Goal: Information Seeking & Learning: Learn about a topic

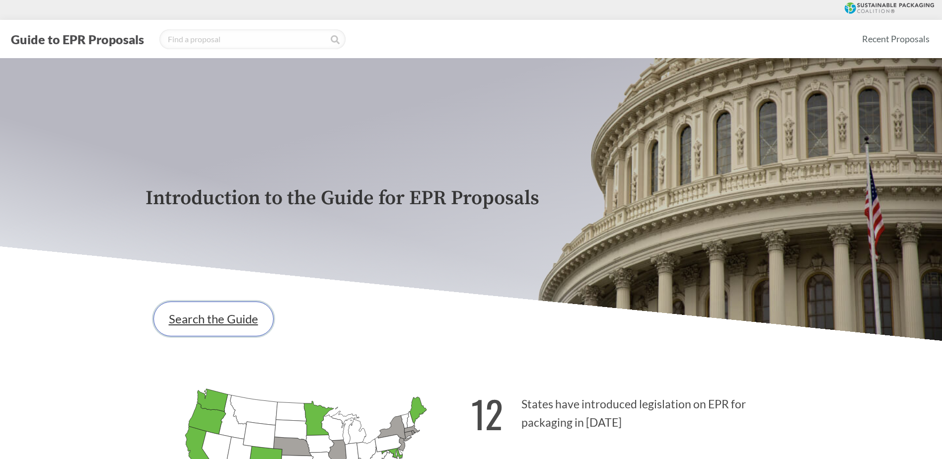
click at [212, 320] on link "Search the Guide" at bounding box center [213, 318] width 120 height 35
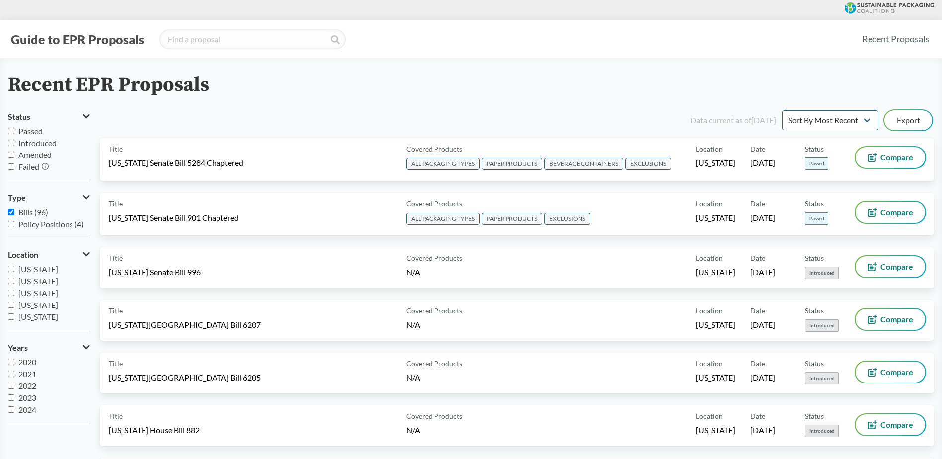
click at [10, 270] on input "[US_STATE]" at bounding box center [11, 269] width 6 height 6
checkbox input "true"
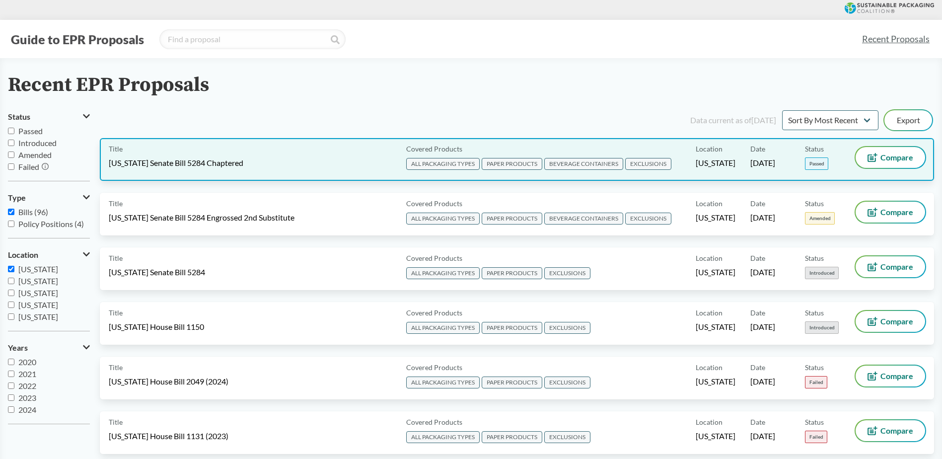
click at [208, 164] on span "[US_STATE] Senate Bill 5284 Chaptered" at bounding box center [176, 162] width 135 height 11
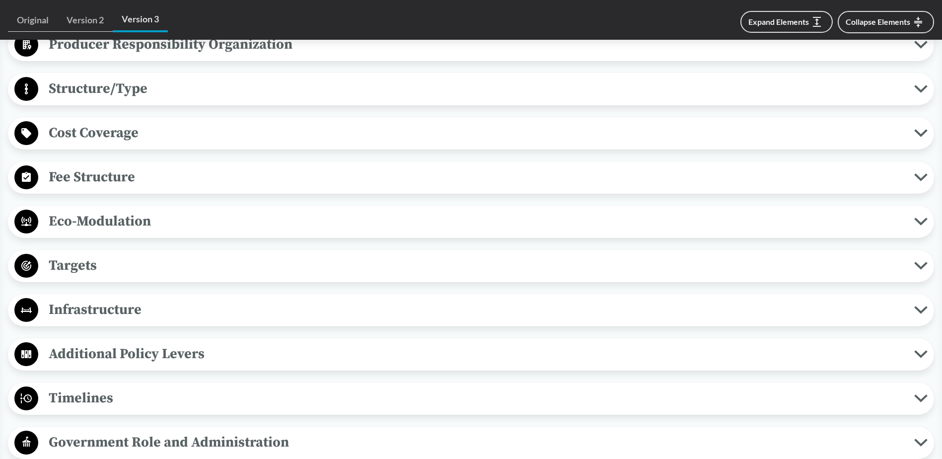
scroll to position [596, 0]
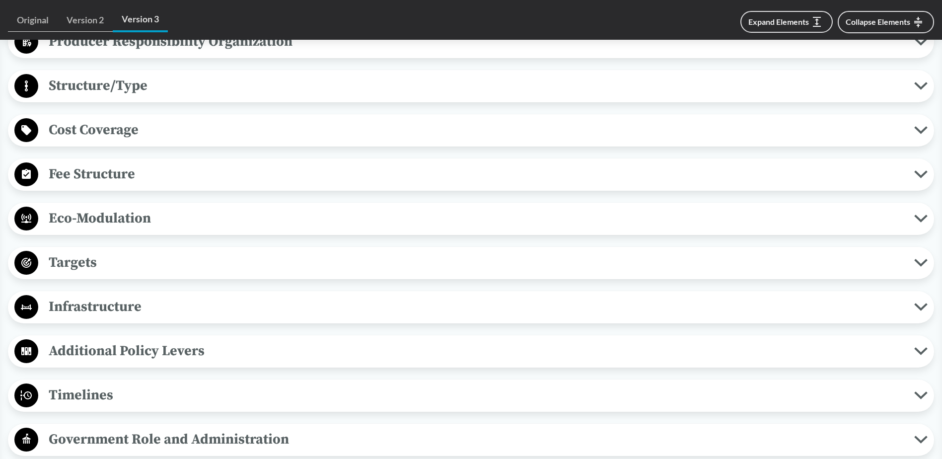
click at [81, 393] on span "Timelines" at bounding box center [476, 395] width 876 height 22
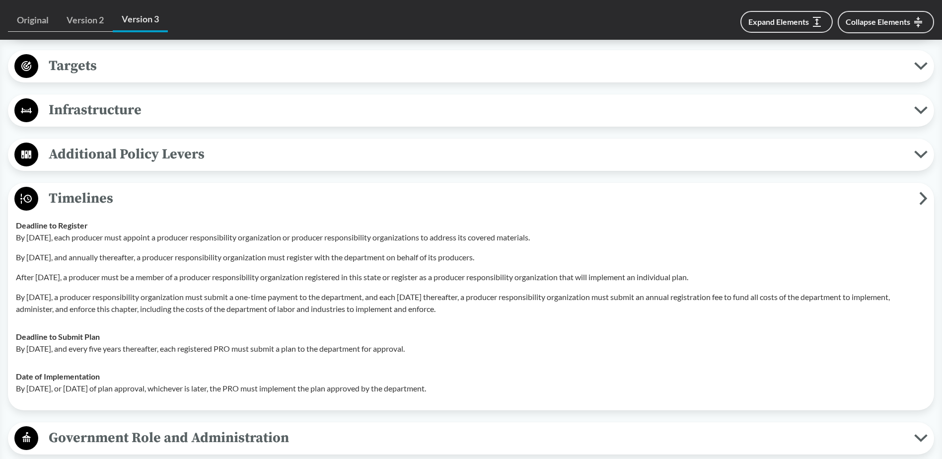
scroll to position [794, 0]
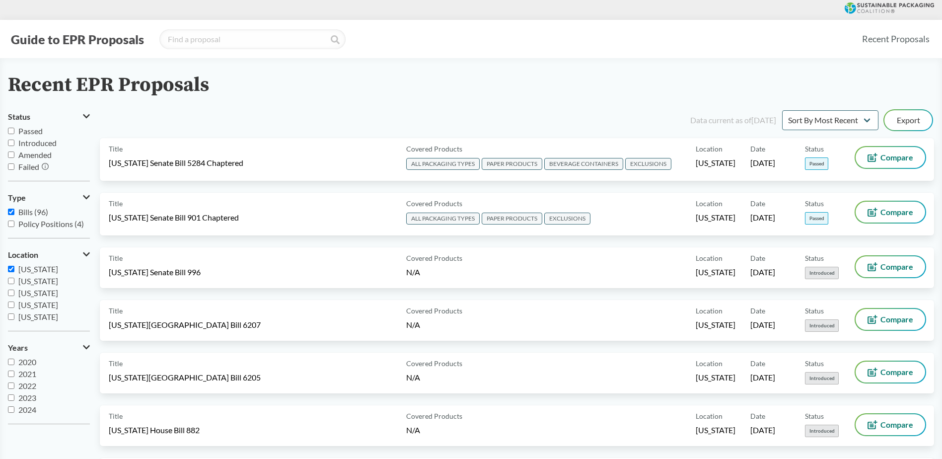
click at [10, 268] on input "[US_STATE]" at bounding box center [11, 269] width 6 height 6
checkbox input "false"
click at [11, 282] on input "[US_STATE]" at bounding box center [11, 281] width 6 height 6
click at [11, 281] on input "[US_STATE]" at bounding box center [11, 281] width 6 height 6
checkbox input "false"
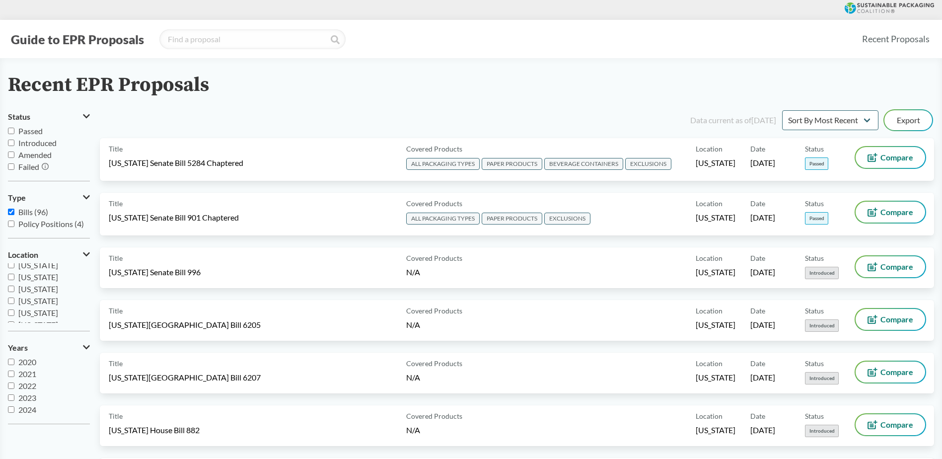
scroll to position [149, 0]
click at [11, 298] on input "[US_STATE]" at bounding box center [11, 298] width 6 height 6
checkbox input "true"
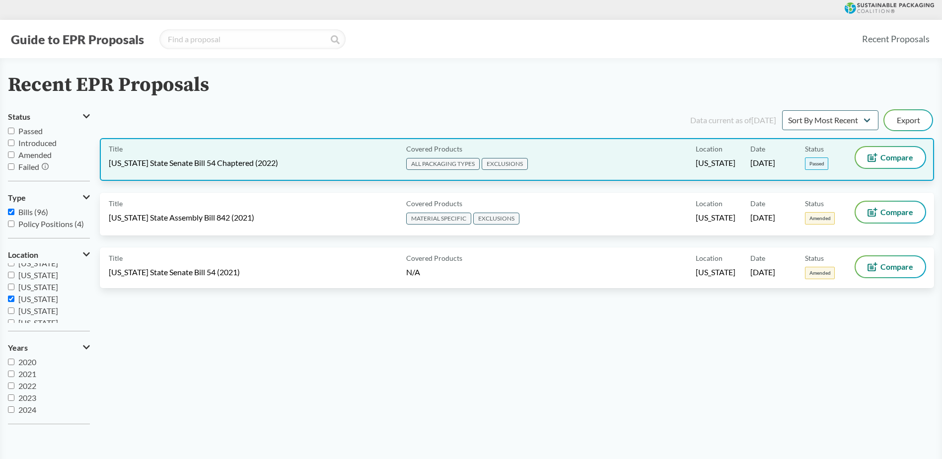
click at [222, 158] on span "[US_STATE] State Senate Bill 54 Chaptered (2022)" at bounding box center [193, 162] width 169 height 11
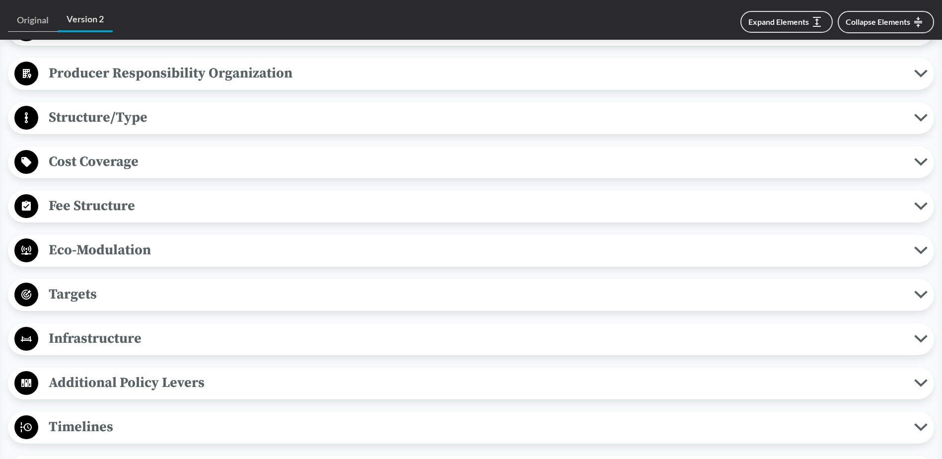
scroll to position [646, 0]
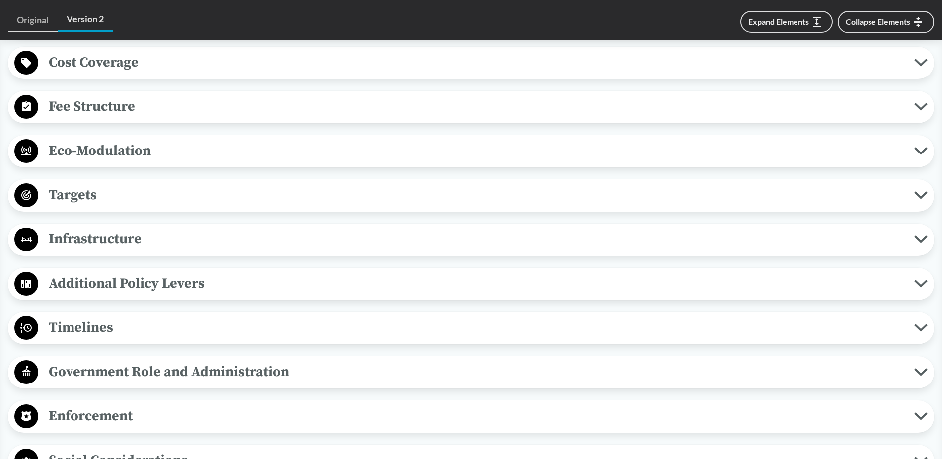
click at [98, 331] on span "Timelines" at bounding box center [476, 327] width 876 height 22
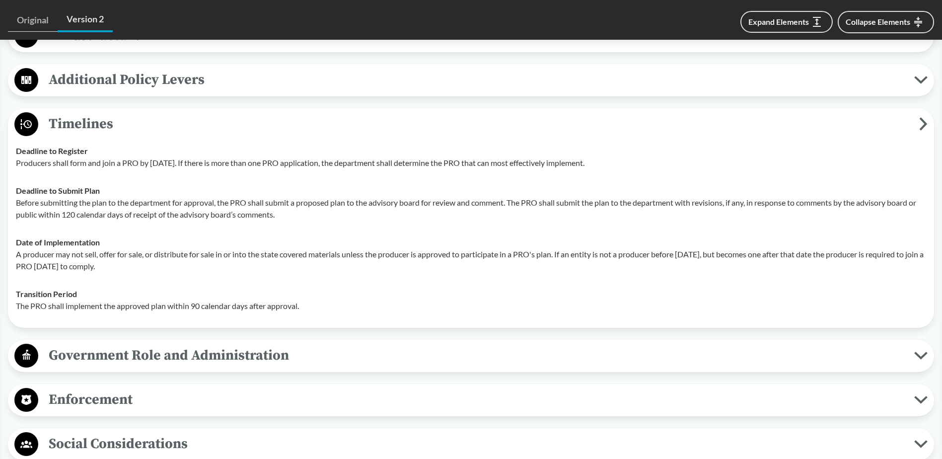
scroll to position [794, 0]
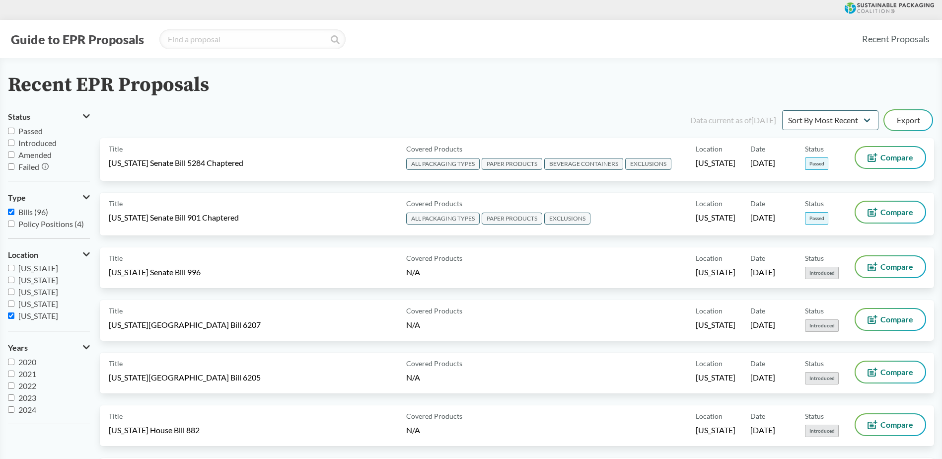
scroll to position [149, 0]
click at [12, 299] on input "[US_STATE]" at bounding box center [11, 298] width 6 height 6
checkbox input "false"
click at [13, 276] on input "[US_STATE]" at bounding box center [11, 275] width 6 height 6
checkbox input "true"
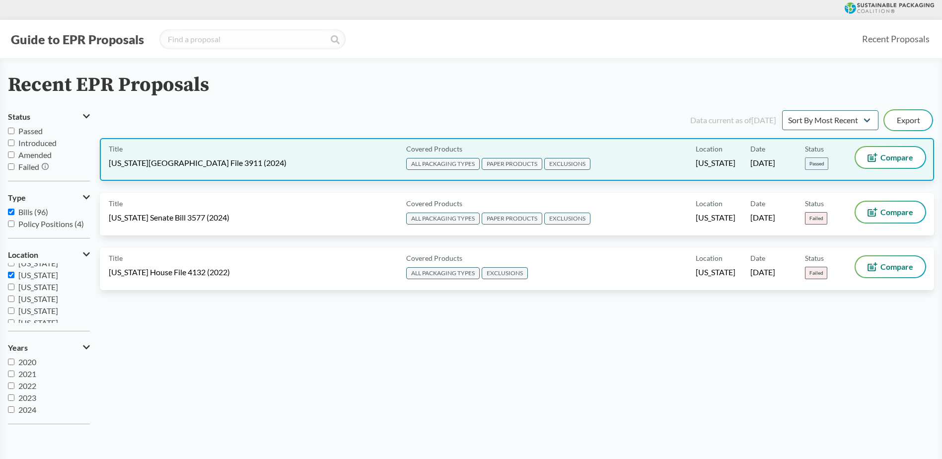
click at [189, 158] on span "[US_STATE][GEOGRAPHIC_DATA] File 3911 (2024)" at bounding box center [198, 162] width 178 height 11
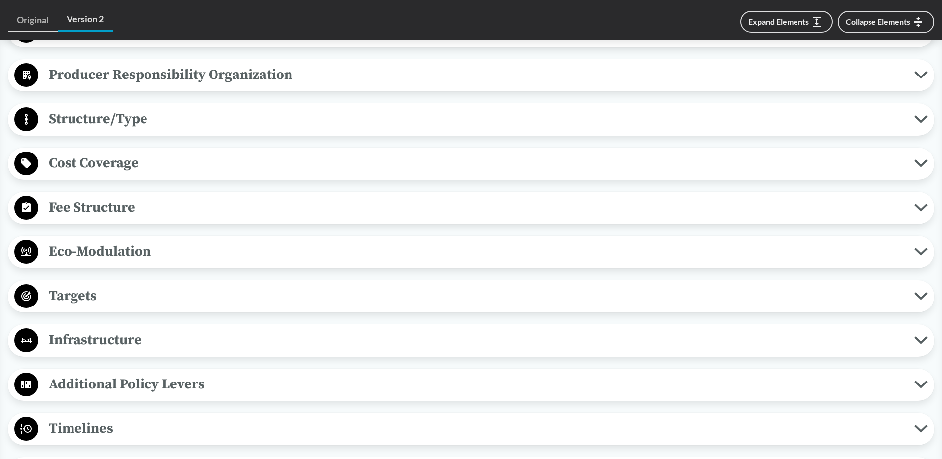
scroll to position [596, 0]
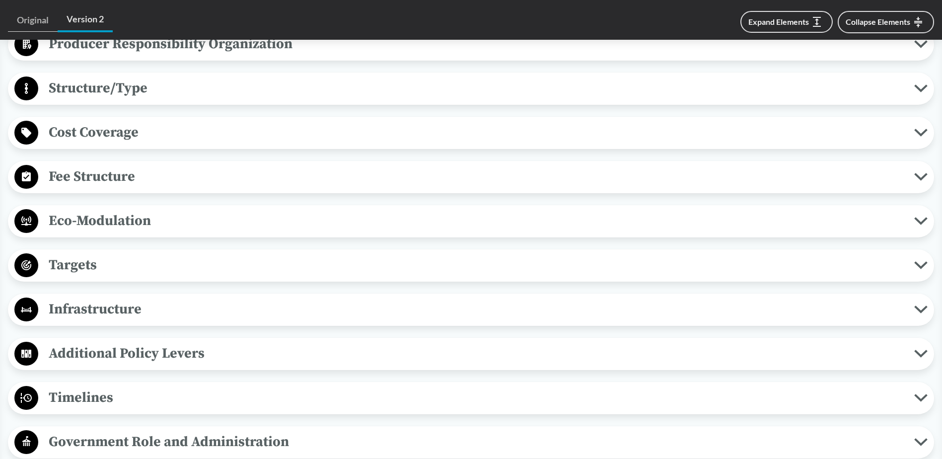
click at [94, 386] on span "Timelines" at bounding box center [476, 397] width 876 height 22
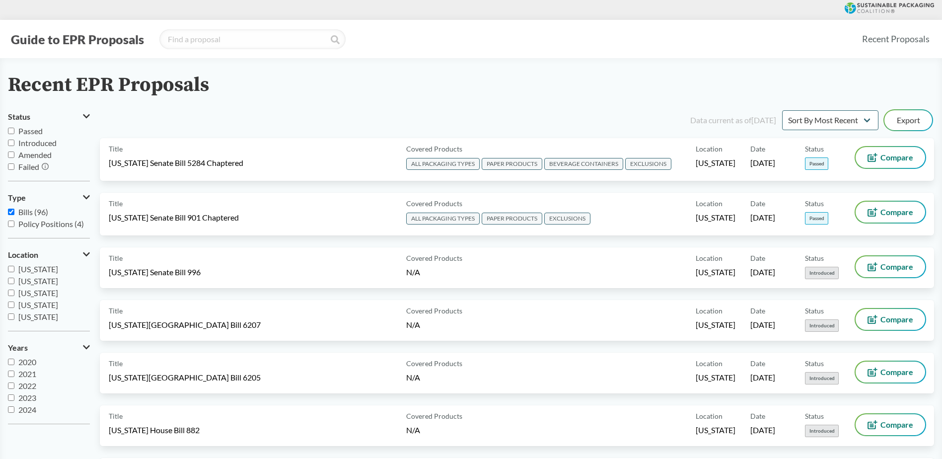
click at [11, 280] on input "[US_STATE]" at bounding box center [11, 281] width 6 height 6
checkbox input "true"
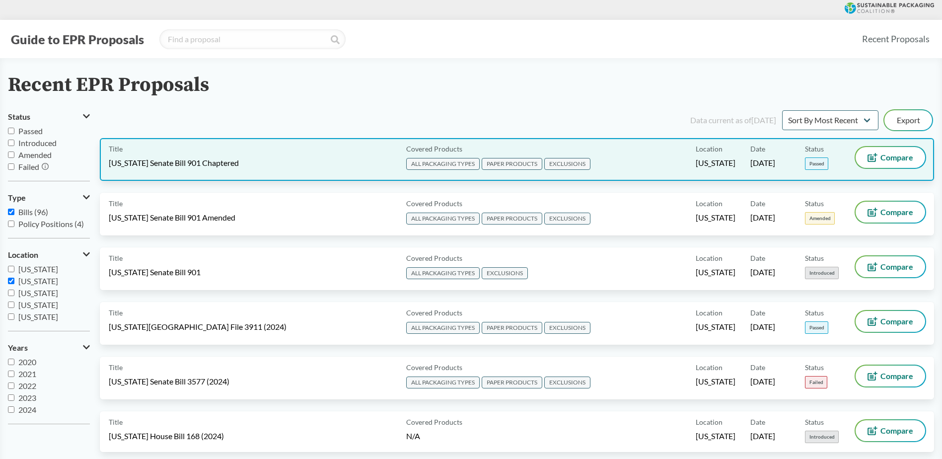
click at [209, 163] on span "[US_STATE] Senate Bill 901 Chaptered" at bounding box center [174, 162] width 130 height 11
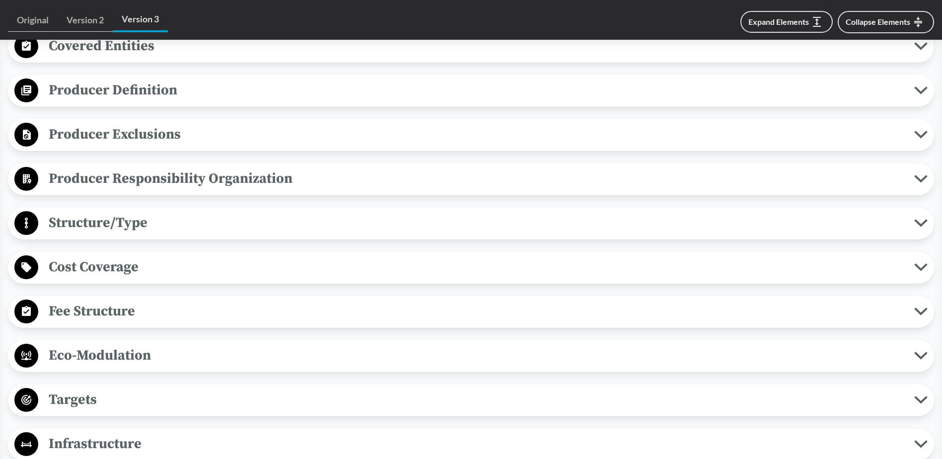
scroll to position [596, 0]
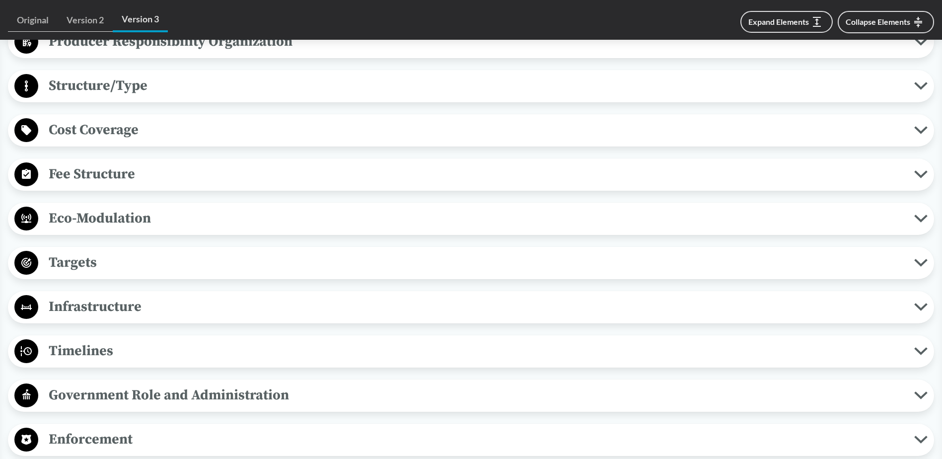
click at [26, 351] on circle at bounding box center [26, 351] width 24 height 24
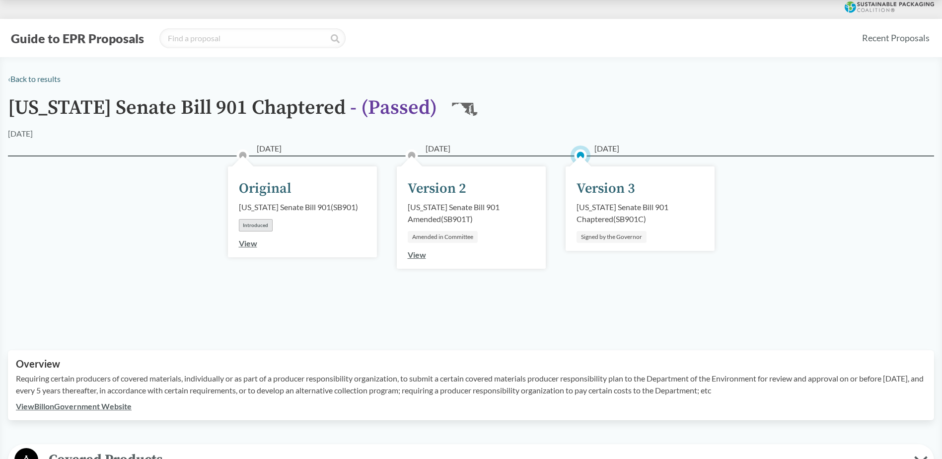
scroll to position [0, 0]
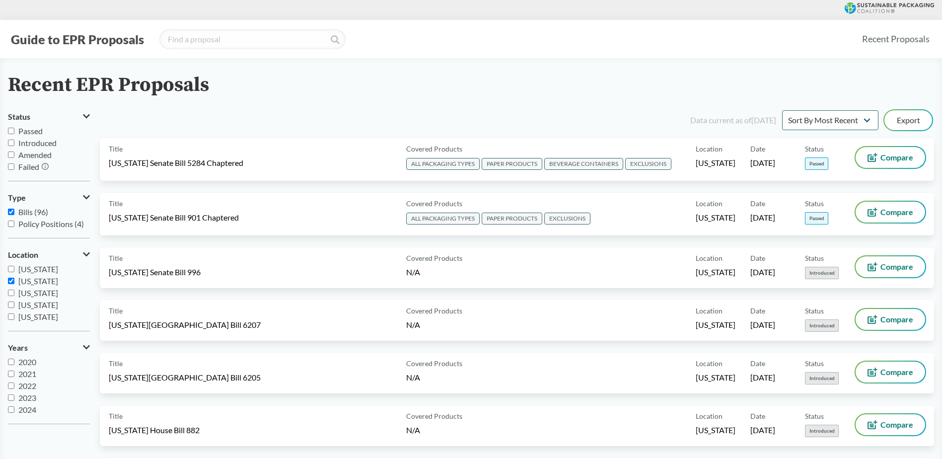
click at [12, 282] on input "[US_STATE]" at bounding box center [11, 281] width 6 height 6
checkbox input "false"
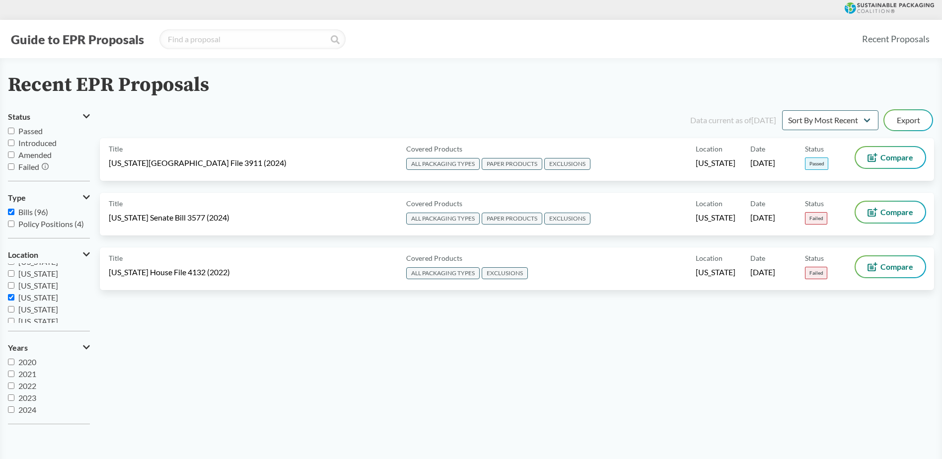
scroll to position [149, 0]
click at [9, 277] on input "[US_STATE]" at bounding box center [11, 275] width 6 height 6
checkbox input "false"
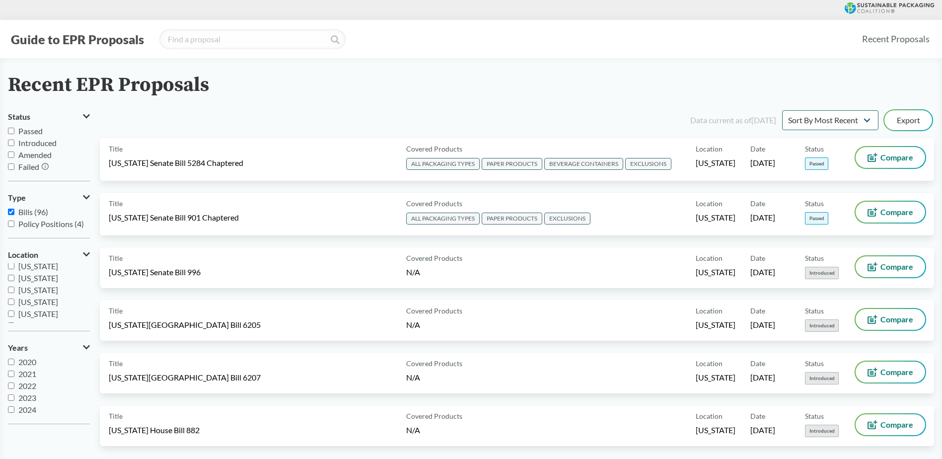
scroll to position [0, 0]
click at [233, 45] on input "search" at bounding box center [252, 39] width 186 height 20
type input "maine"
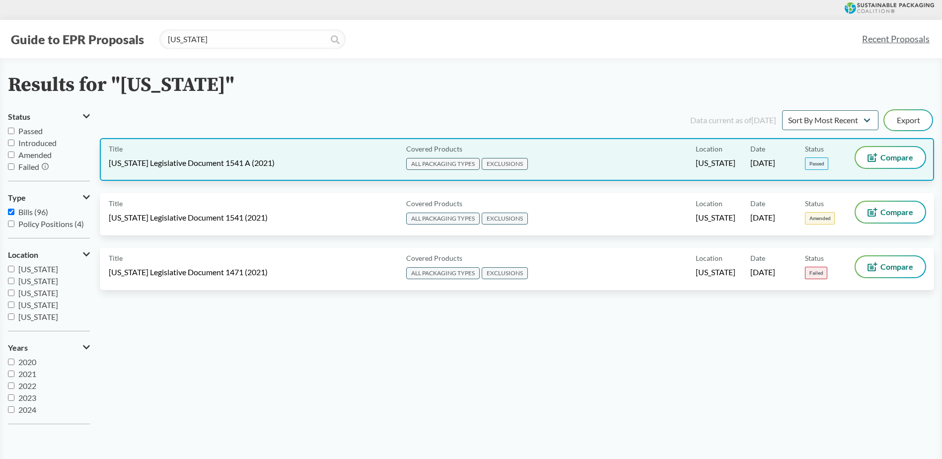
click at [194, 160] on span "Maine Legislative Document 1541 A (2021)" at bounding box center [192, 162] width 166 height 11
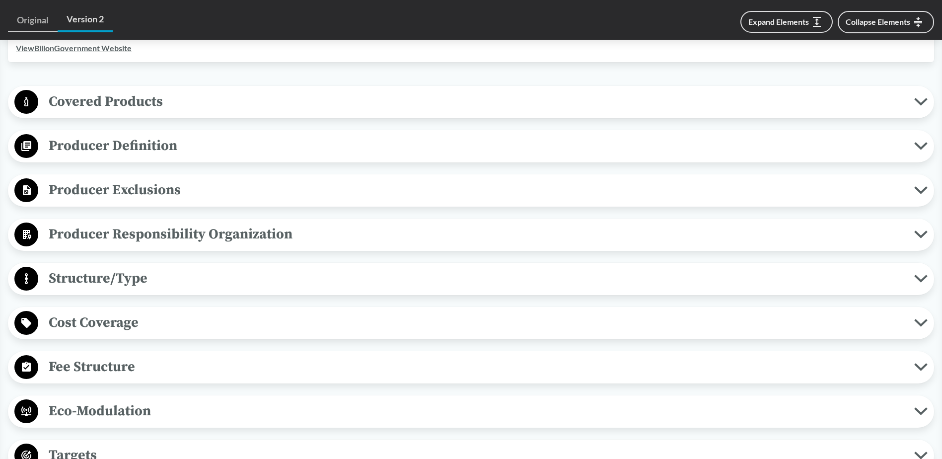
scroll to position [546, 0]
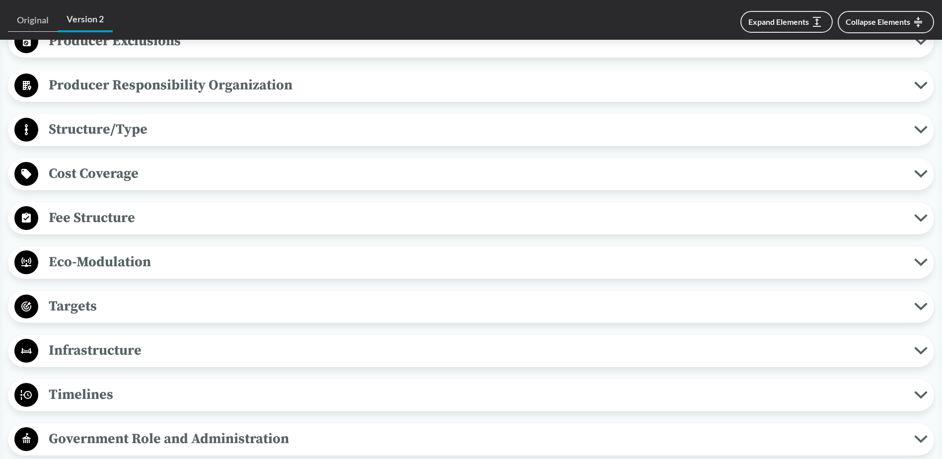
click at [94, 383] on span "Timelines" at bounding box center [476, 394] width 876 height 22
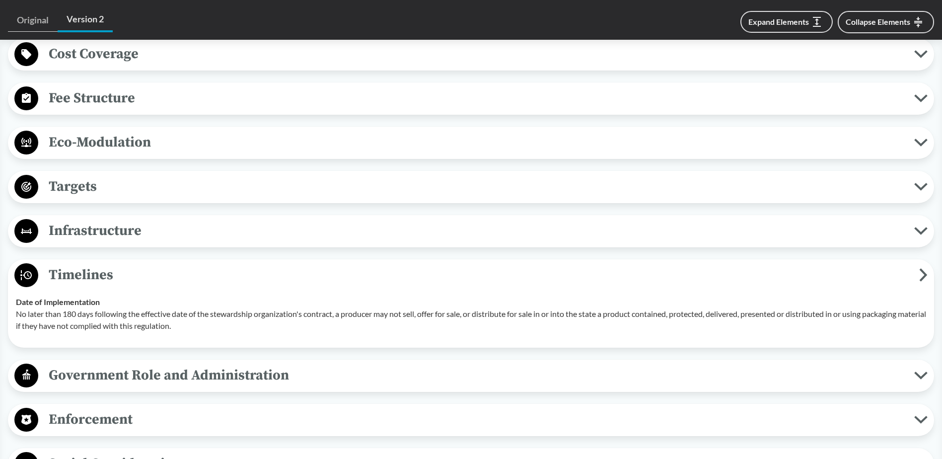
scroll to position [695, 0]
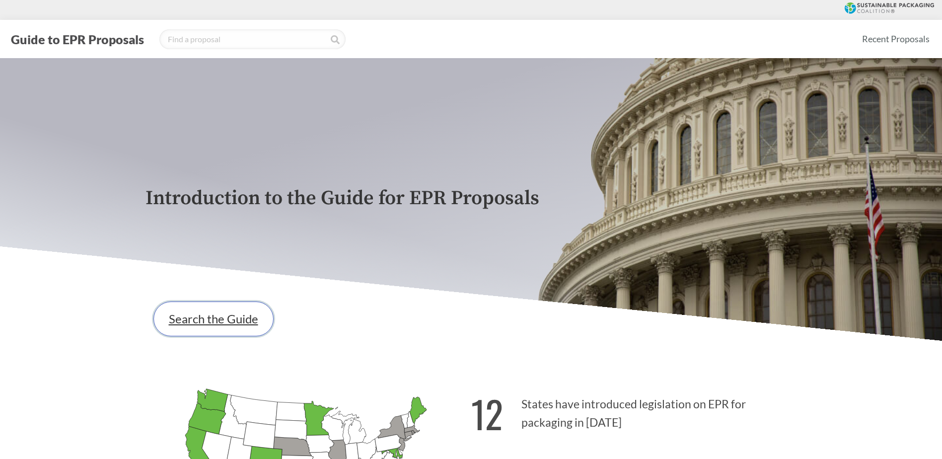
click at [218, 330] on link "Search the Guide" at bounding box center [213, 318] width 120 height 35
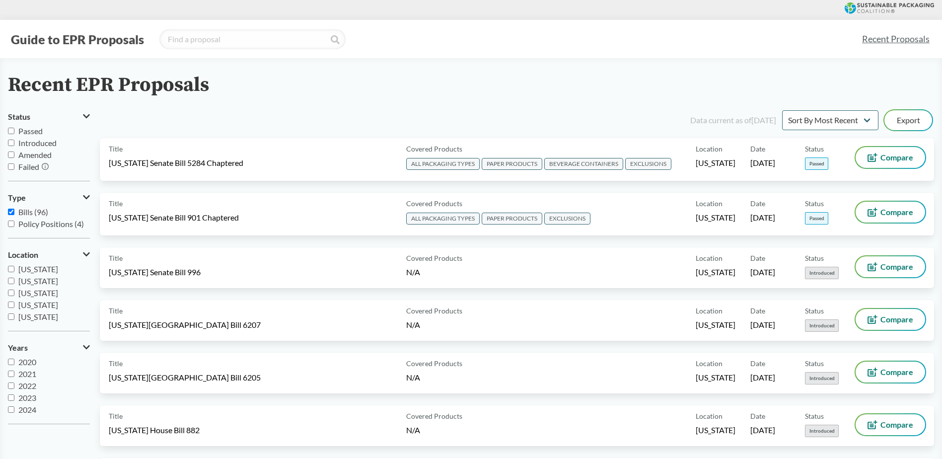
click at [12, 280] on input "[US_STATE]" at bounding box center [11, 281] width 6 height 6
checkbox input "true"
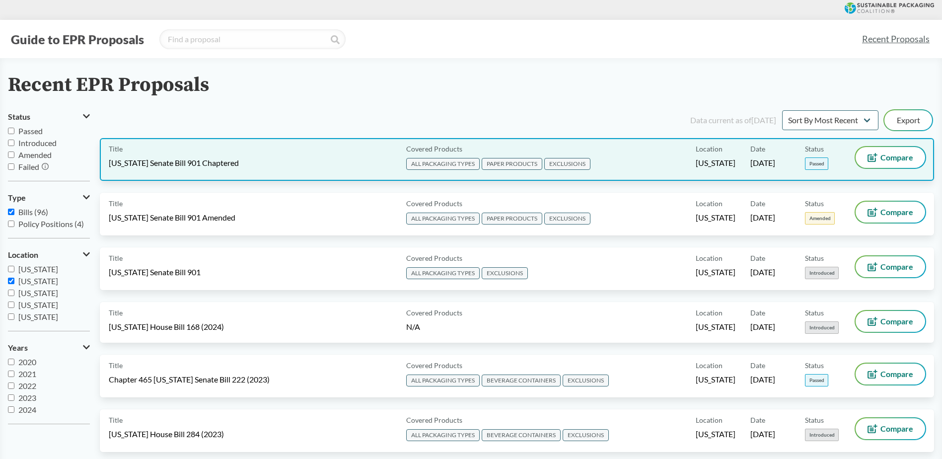
click at [211, 153] on div "Title [US_STATE] Senate Bill 901 Chaptered" at bounding box center [255, 159] width 293 height 25
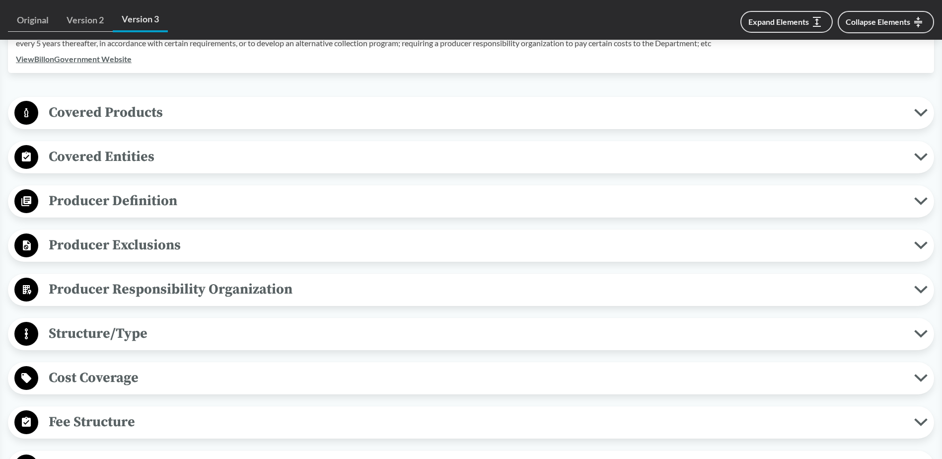
scroll to position [348, 0]
click at [30, 154] on icon at bounding box center [26, 157] width 9 height 10
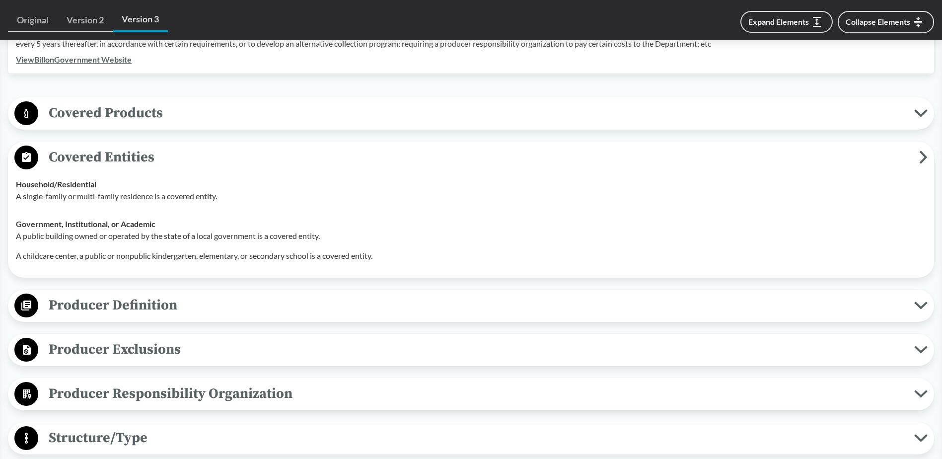
click at [925, 157] on icon at bounding box center [923, 157] width 5 height 10
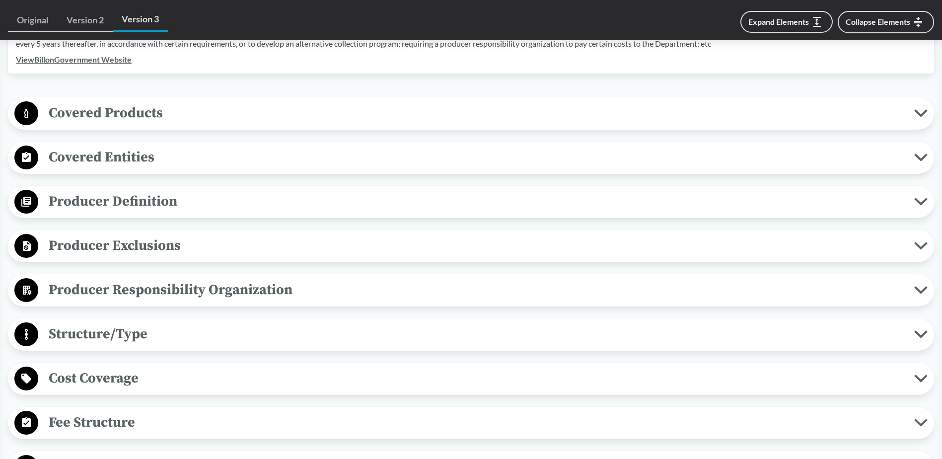
click at [923, 159] on icon at bounding box center [920, 157] width 13 height 8
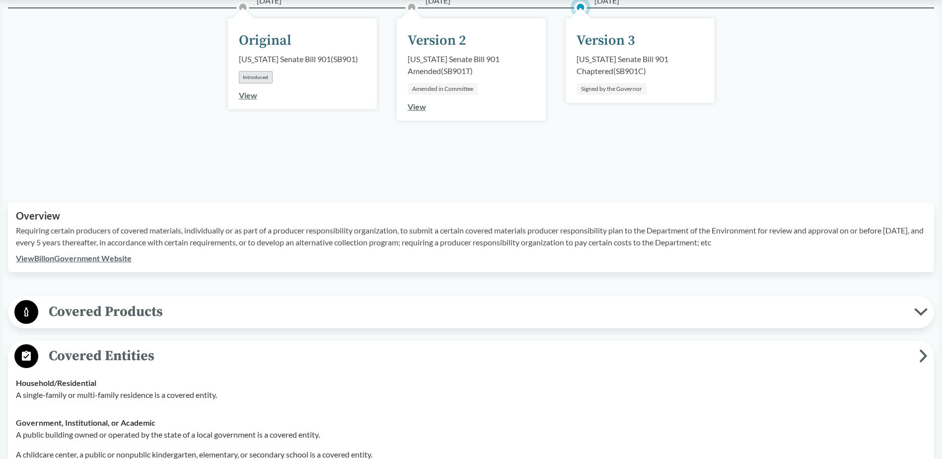
scroll to position [0, 0]
